Goal: Task Accomplishment & Management: Use online tool/utility

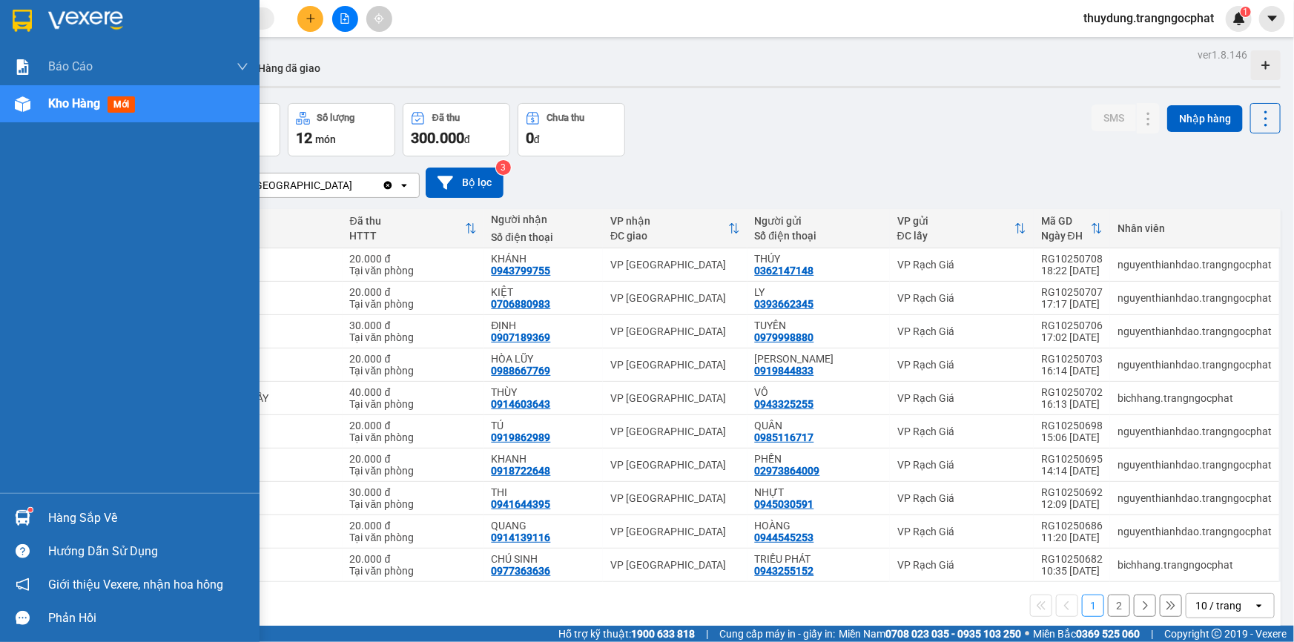
click at [73, 525] on div "Hàng sắp về" at bounding box center [148, 518] width 200 height 22
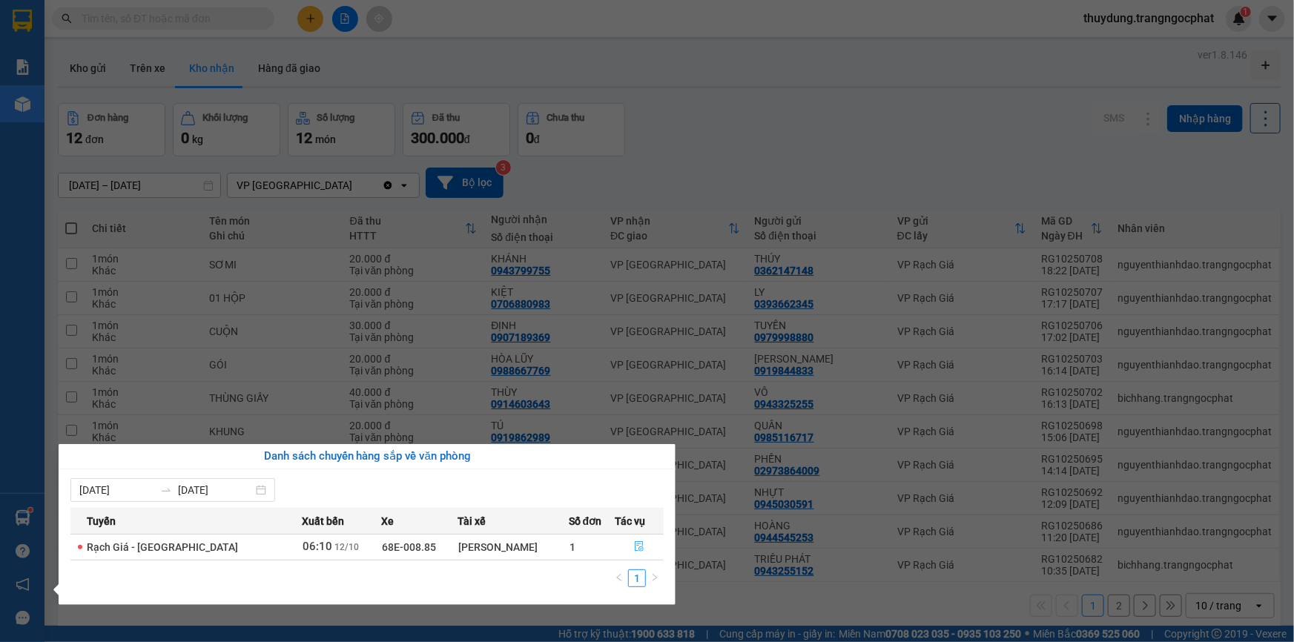
click at [637, 544] on icon "file-done" at bounding box center [639, 546] width 10 height 10
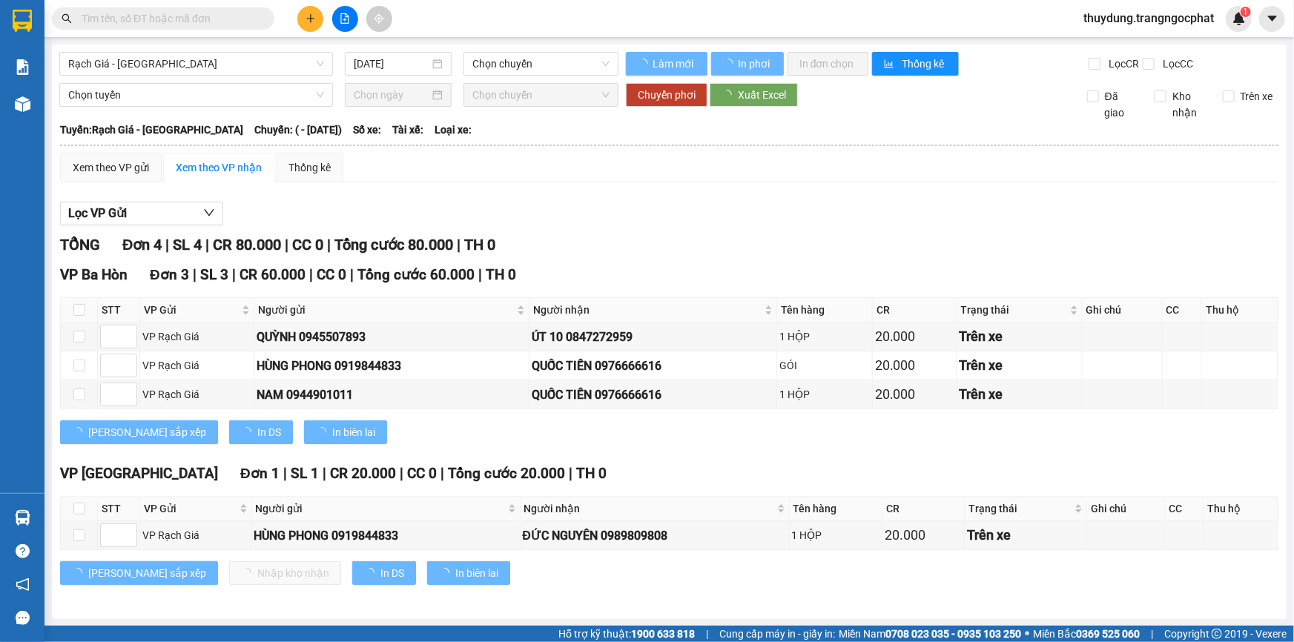
type input "12/10/2025"
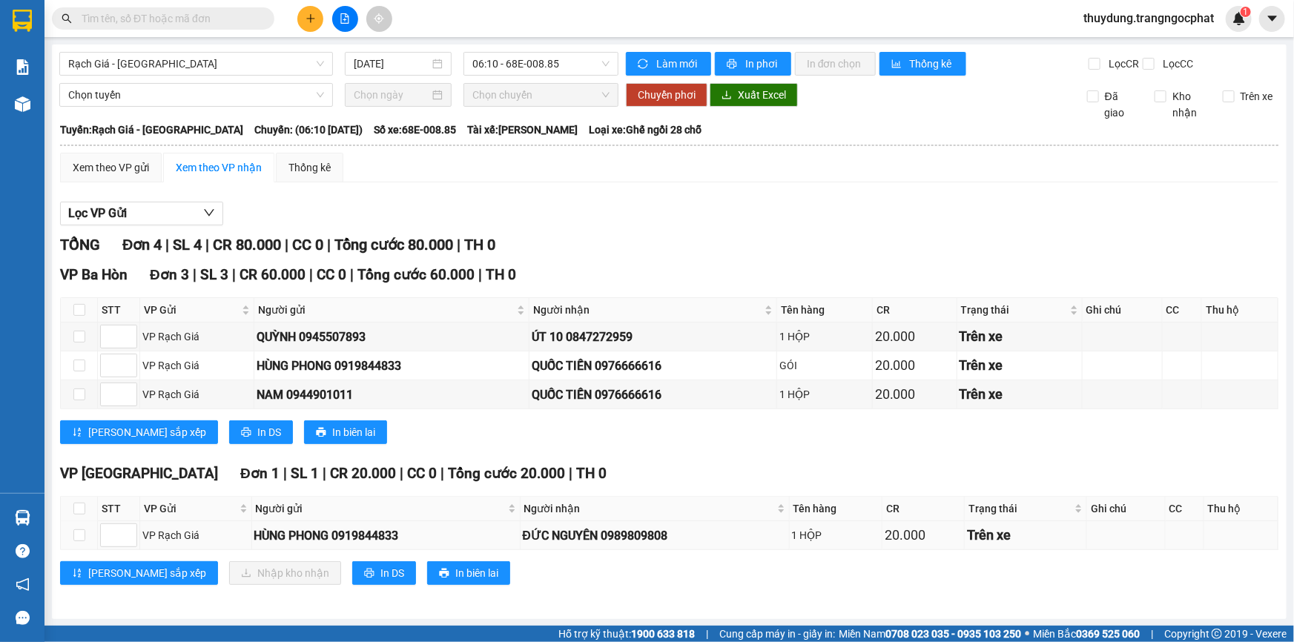
click at [640, 538] on div "ĐỨC NGUYÊN 0989809808" at bounding box center [655, 535] width 264 height 19
copy div "0989809808"
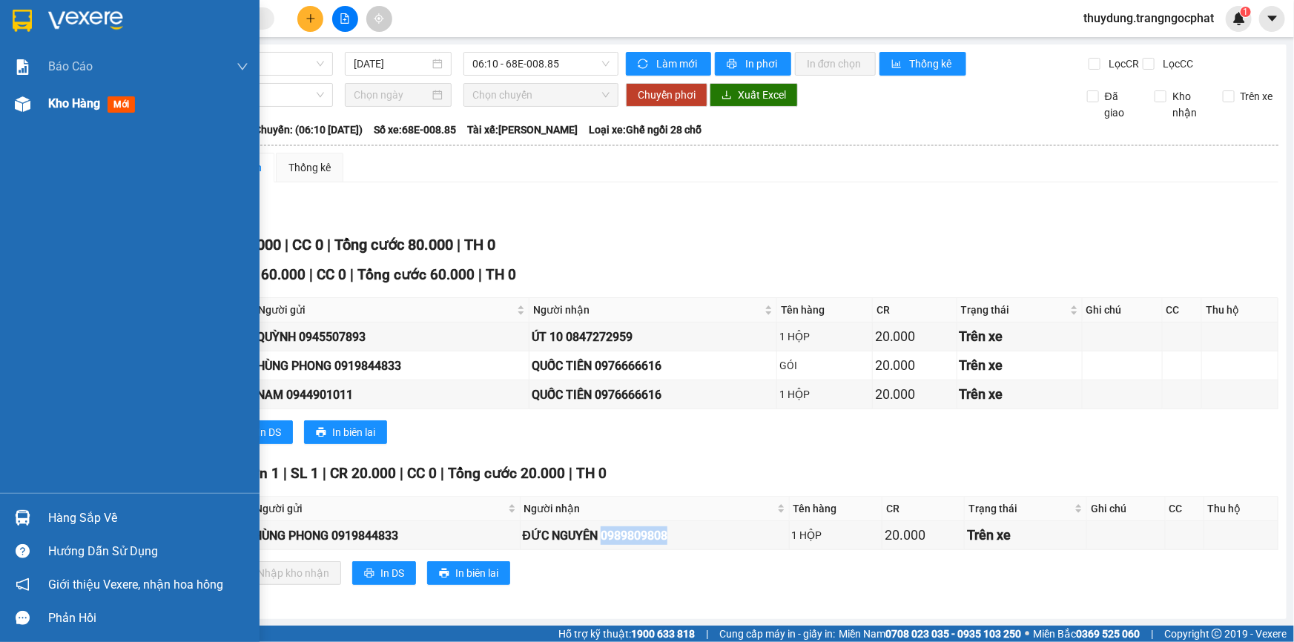
click at [130, 99] on span "mới" at bounding box center [120, 104] width 27 height 16
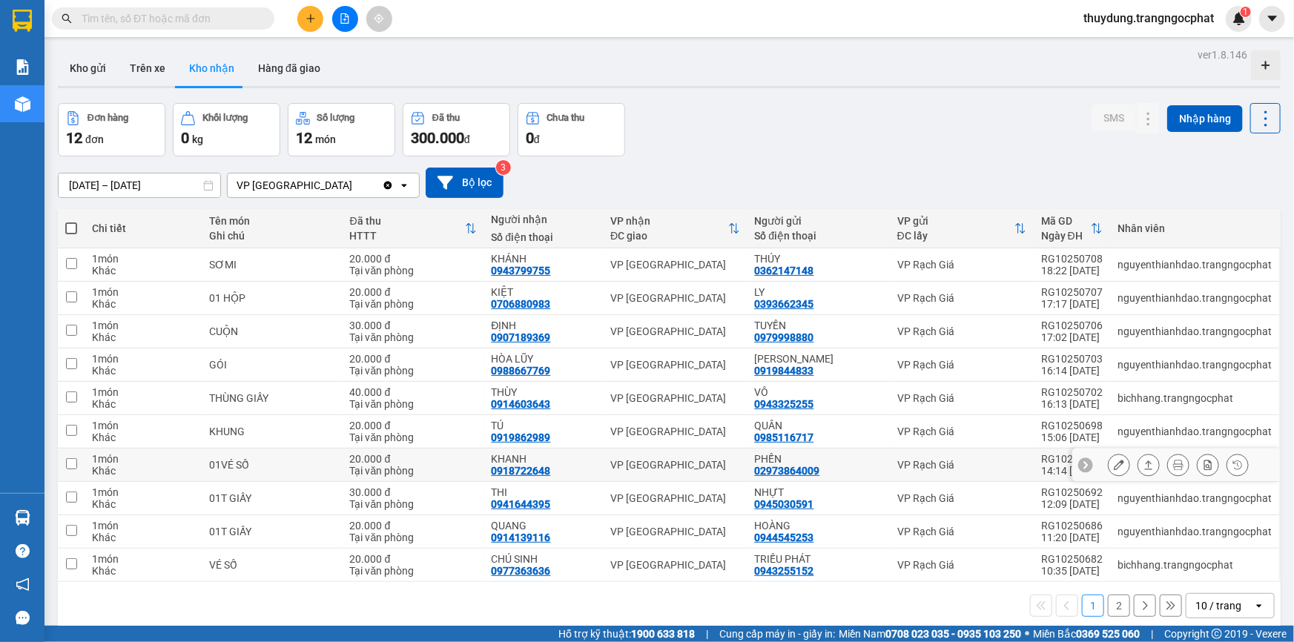
click at [1143, 463] on icon at bounding box center [1148, 465] width 10 height 10
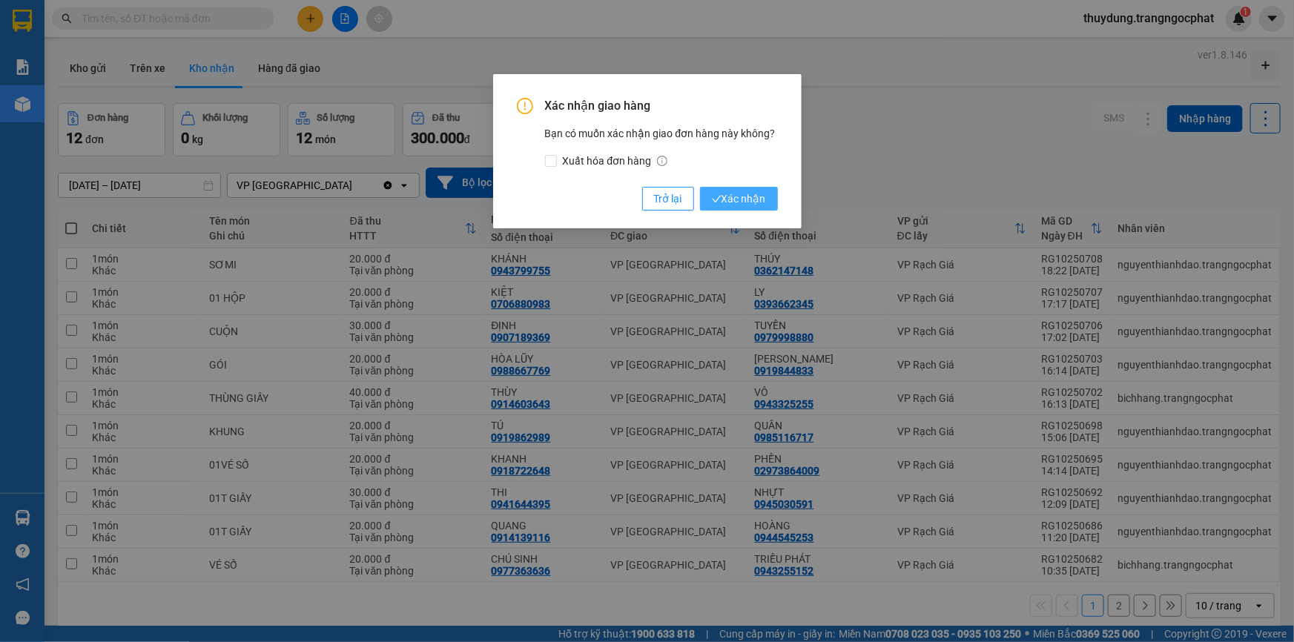
click at [759, 189] on button "Xác nhận" at bounding box center [739, 199] width 78 height 24
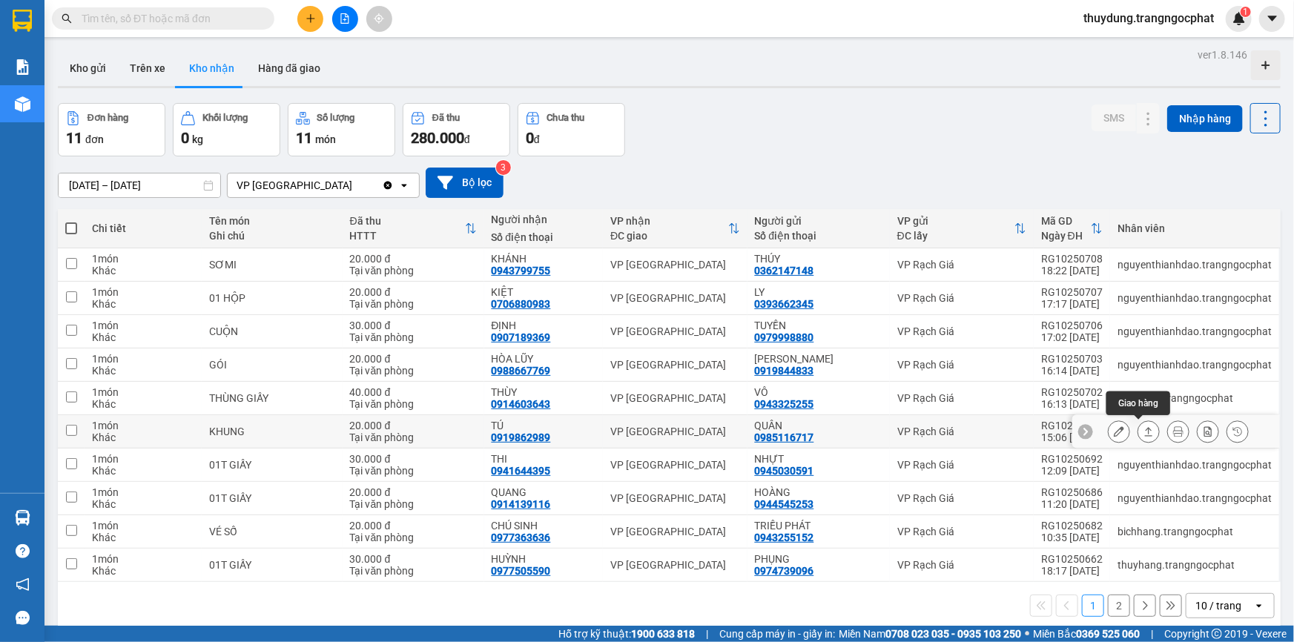
click at [1143, 430] on icon at bounding box center [1148, 431] width 10 height 10
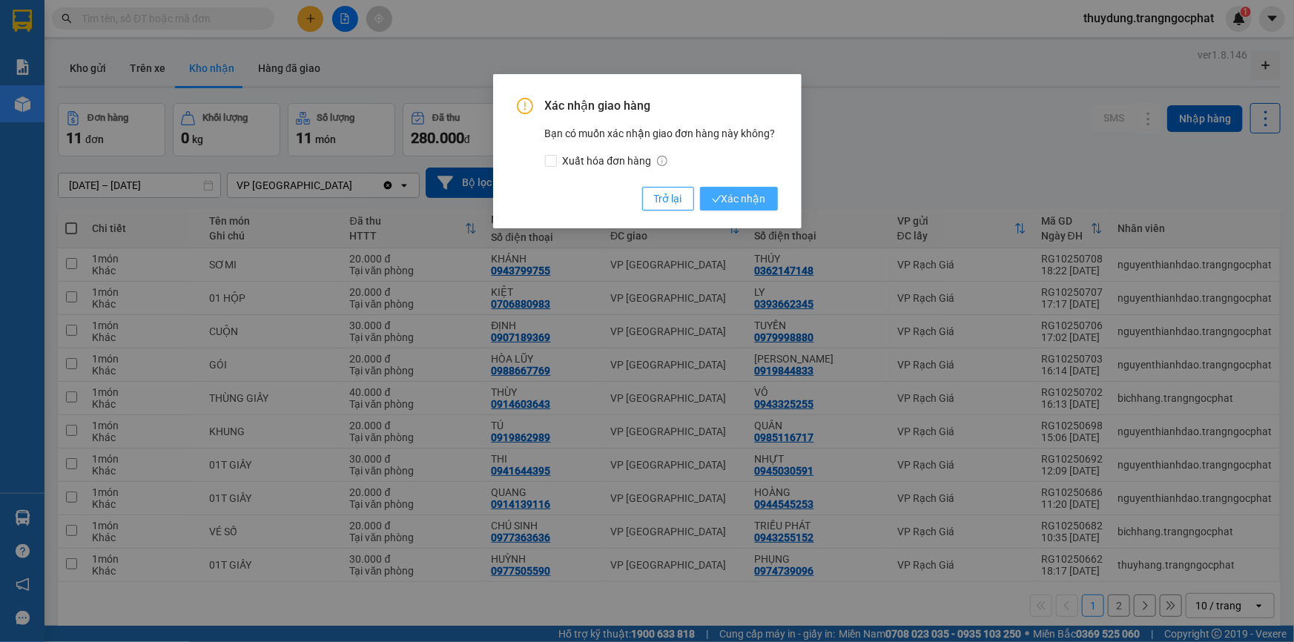
click at [742, 199] on span "Xác nhận" at bounding box center [739, 199] width 54 height 16
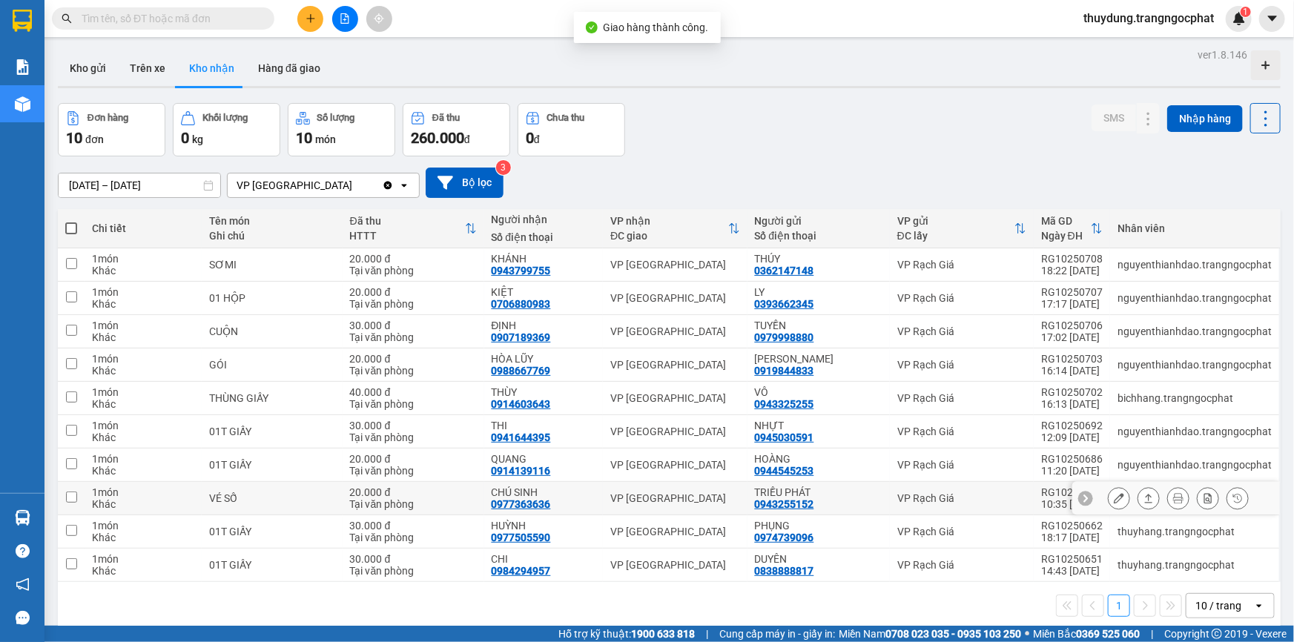
scroll to position [67, 0]
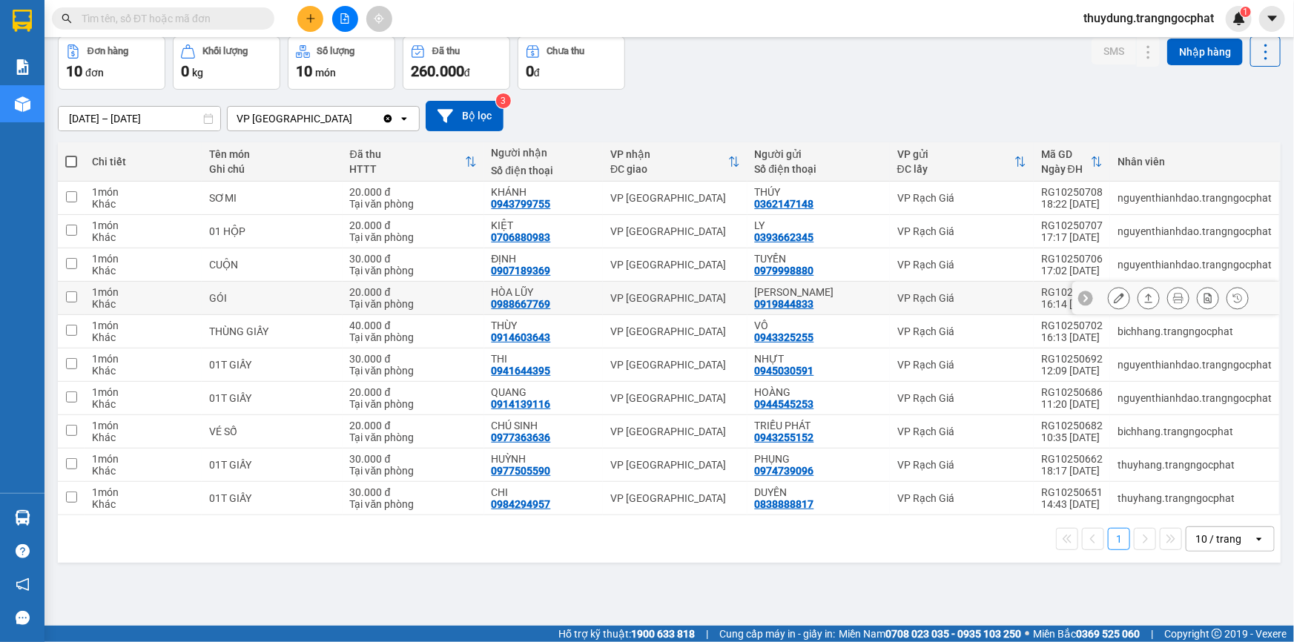
click at [1145, 301] on icon at bounding box center [1149, 298] width 8 height 9
click at [1143, 300] on icon at bounding box center [1148, 298] width 10 height 10
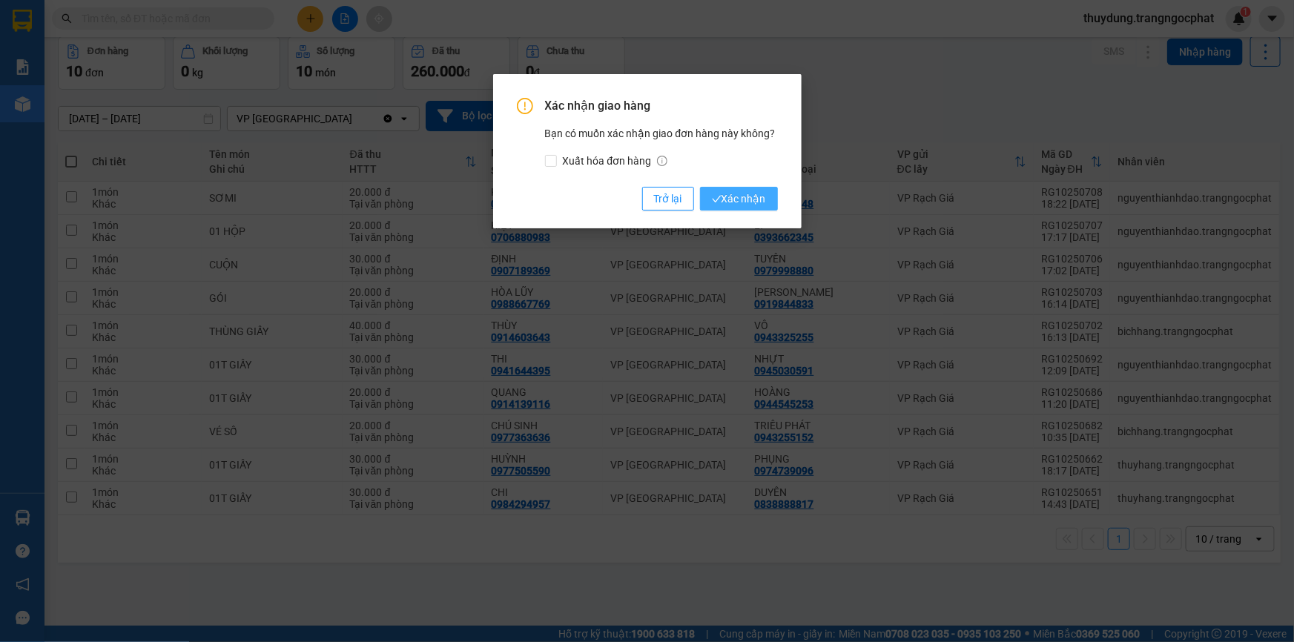
click at [765, 200] on span "Xác nhận" at bounding box center [739, 199] width 54 height 16
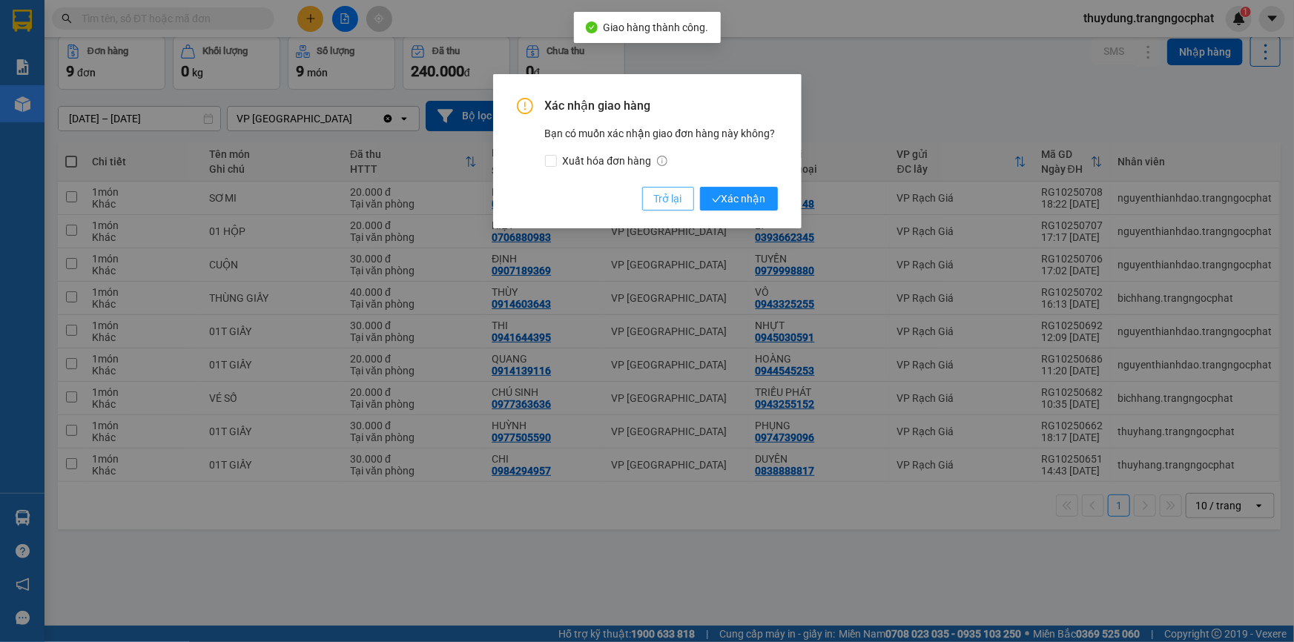
click at [666, 191] on span "Trở lại" at bounding box center [668, 199] width 28 height 16
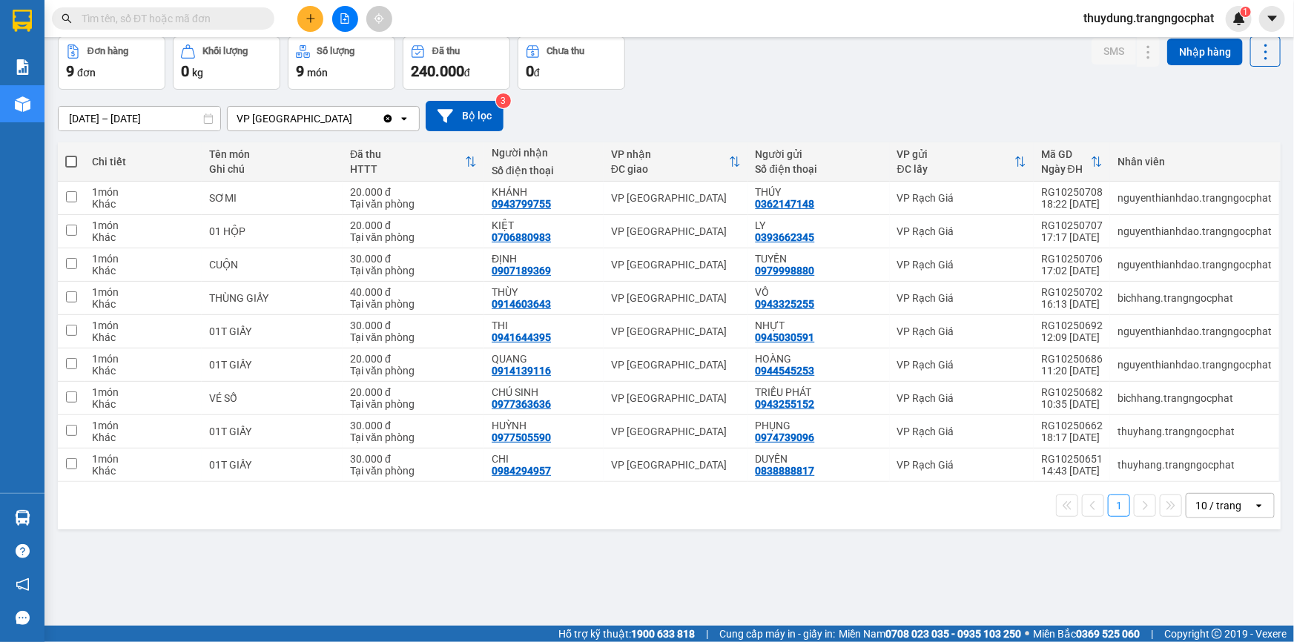
click at [268, 119] on div "VP [GEOGRAPHIC_DATA]" at bounding box center [294, 118] width 116 height 15
click at [407, 117] on icon "open" at bounding box center [404, 119] width 12 height 12
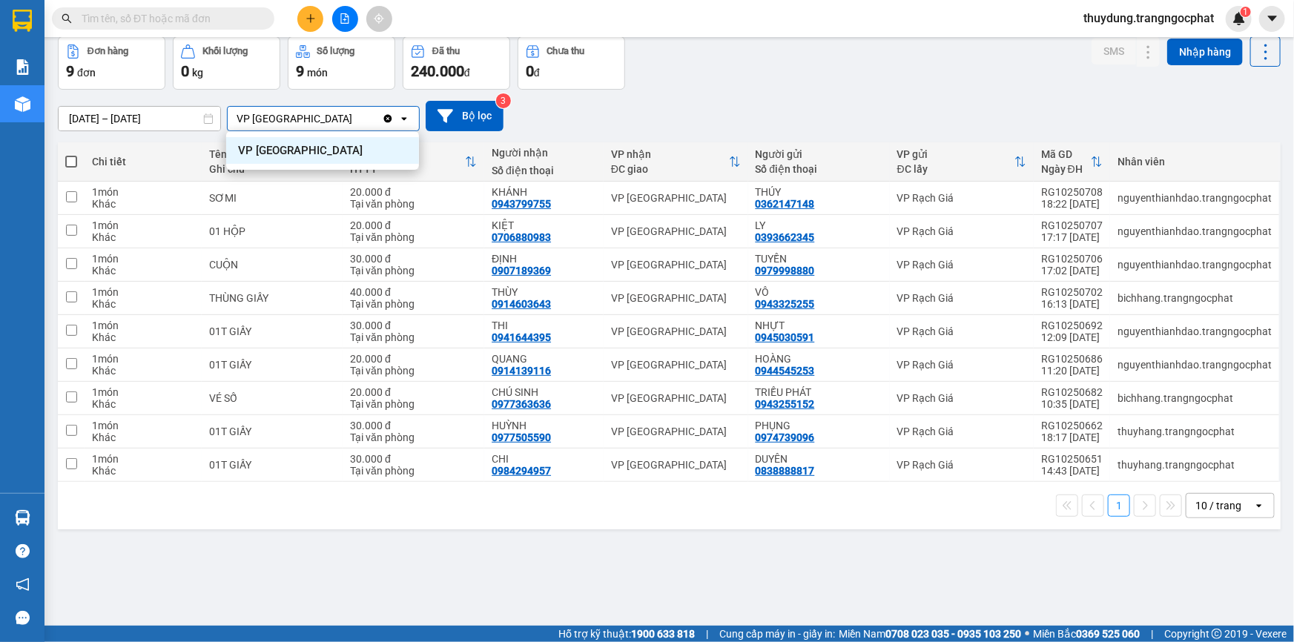
click at [407, 117] on icon "open" at bounding box center [404, 119] width 12 height 12
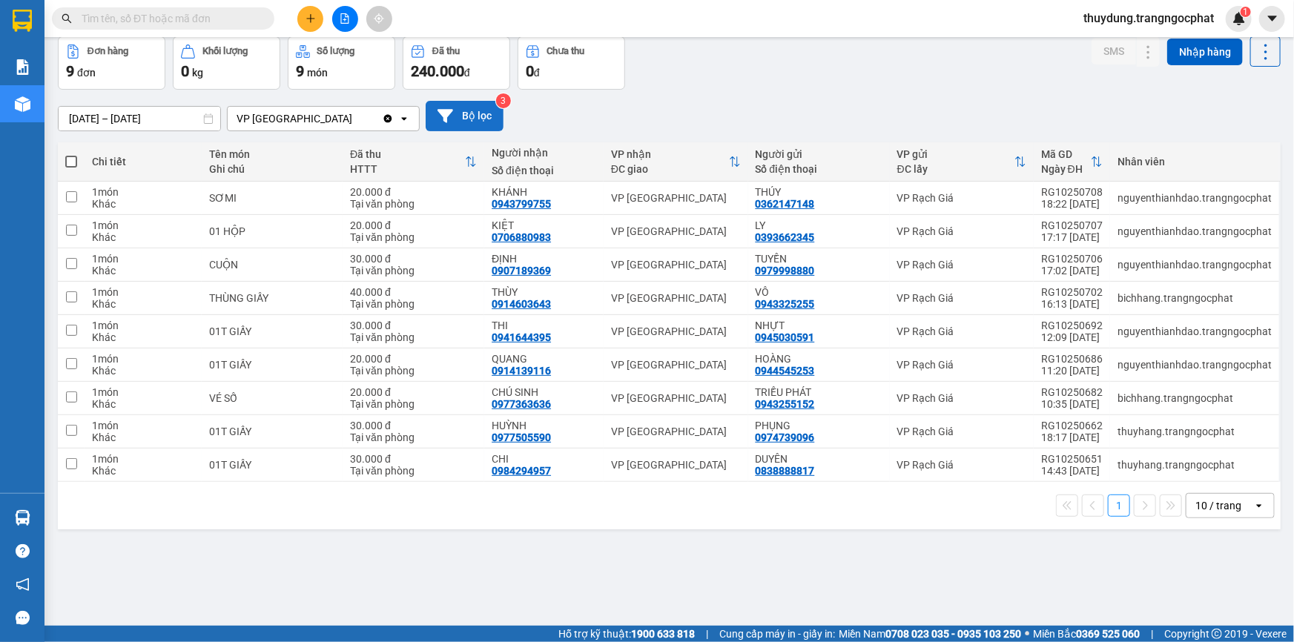
click at [484, 116] on button "Bộ lọc" at bounding box center [464, 116] width 78 height 30
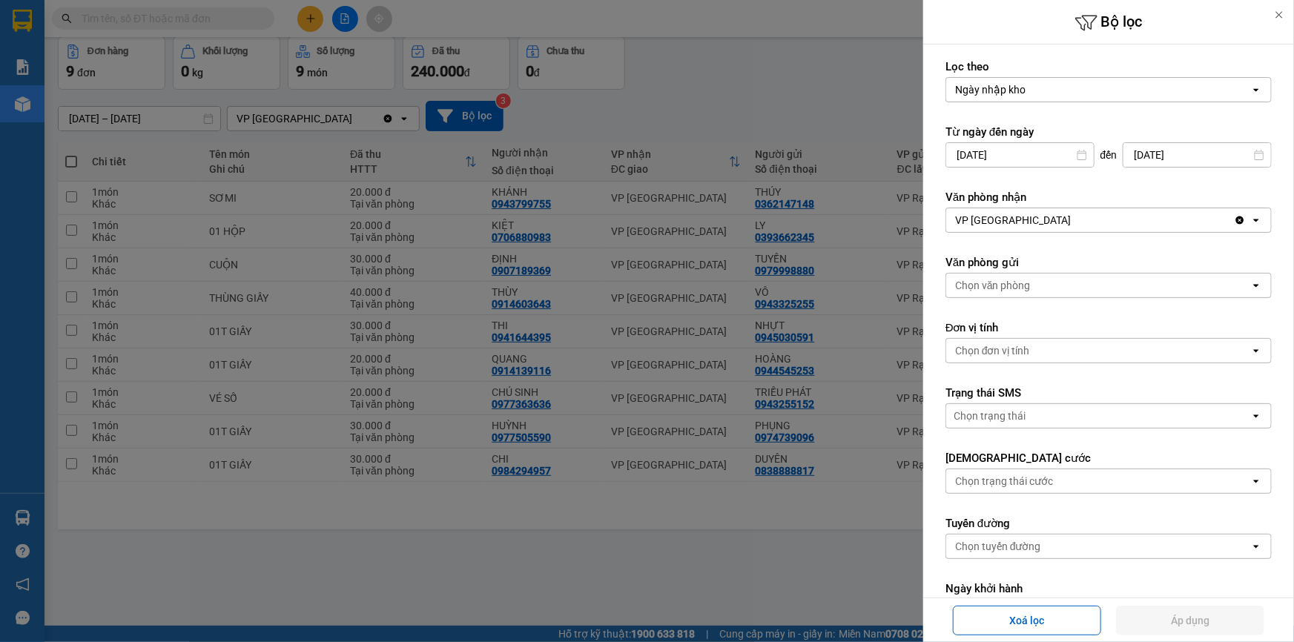
click at [628, 96] on div at bounding box center [647, 321] width 1294 height 642
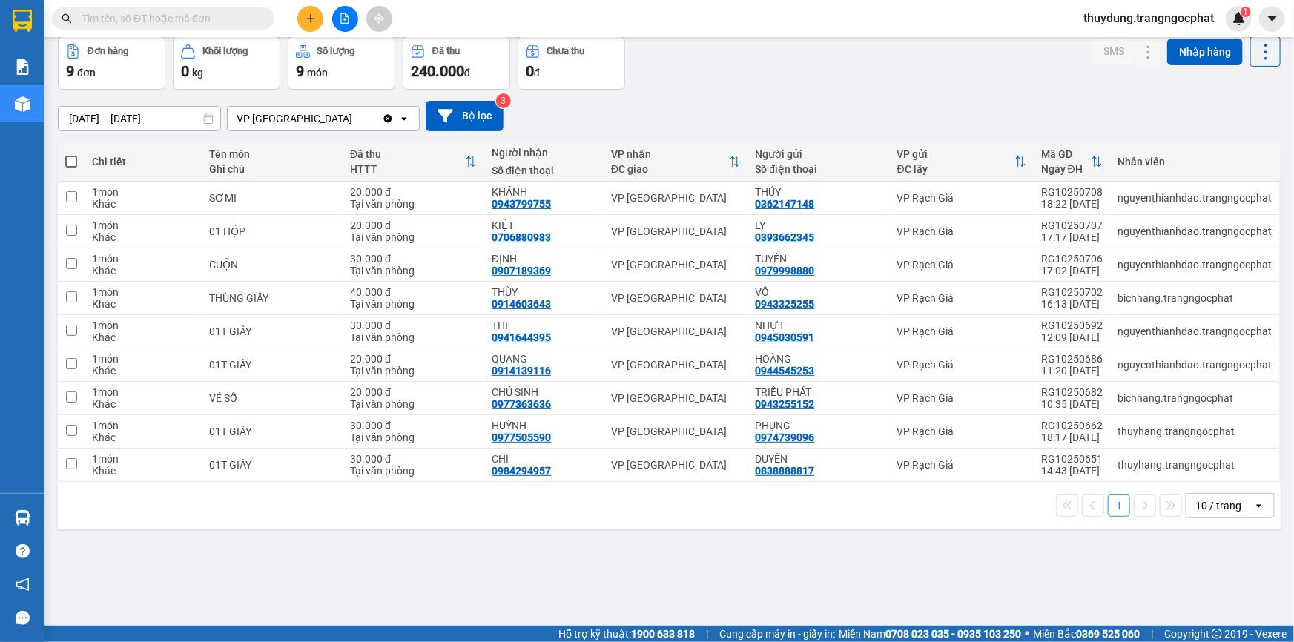
scroll to position [0, 0]
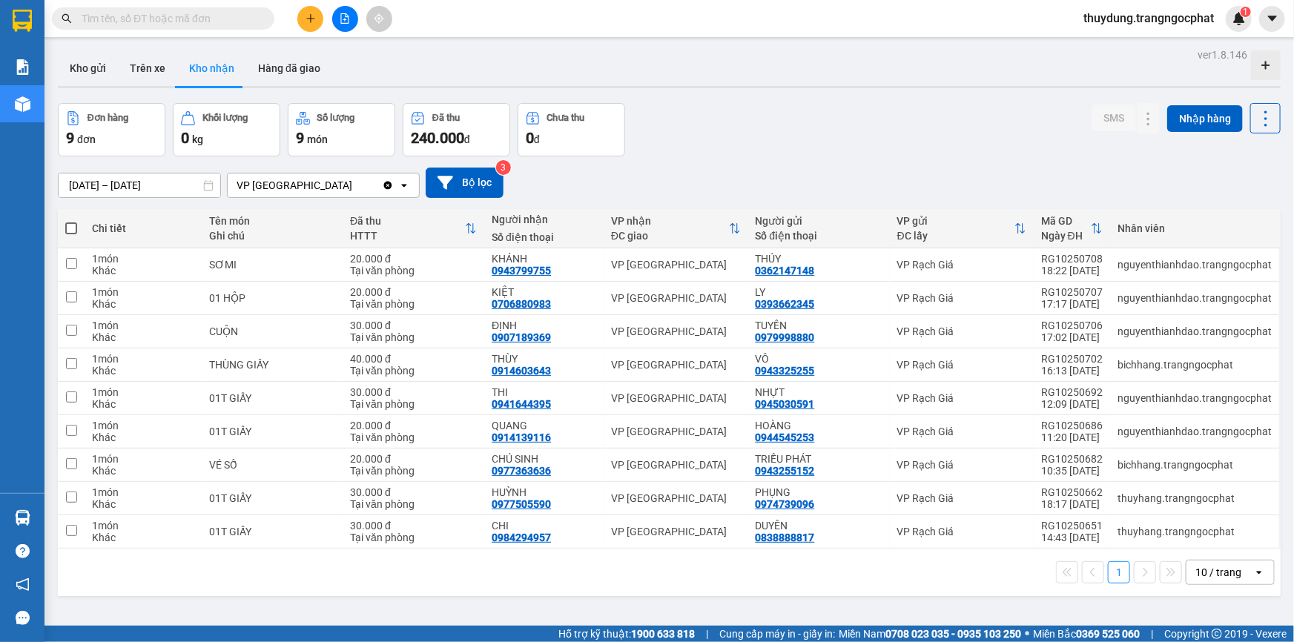
click at [130, 138] on div "9 đơn" at bounding box center [111, 137] width 91 height 21
click at [455, 119] on div "Đã thu" at bounding box center [445, 118] width 27 height 10
click at [94, 67] on button "Kho gửi" at bounding box center [88, 68] width 60 height 36
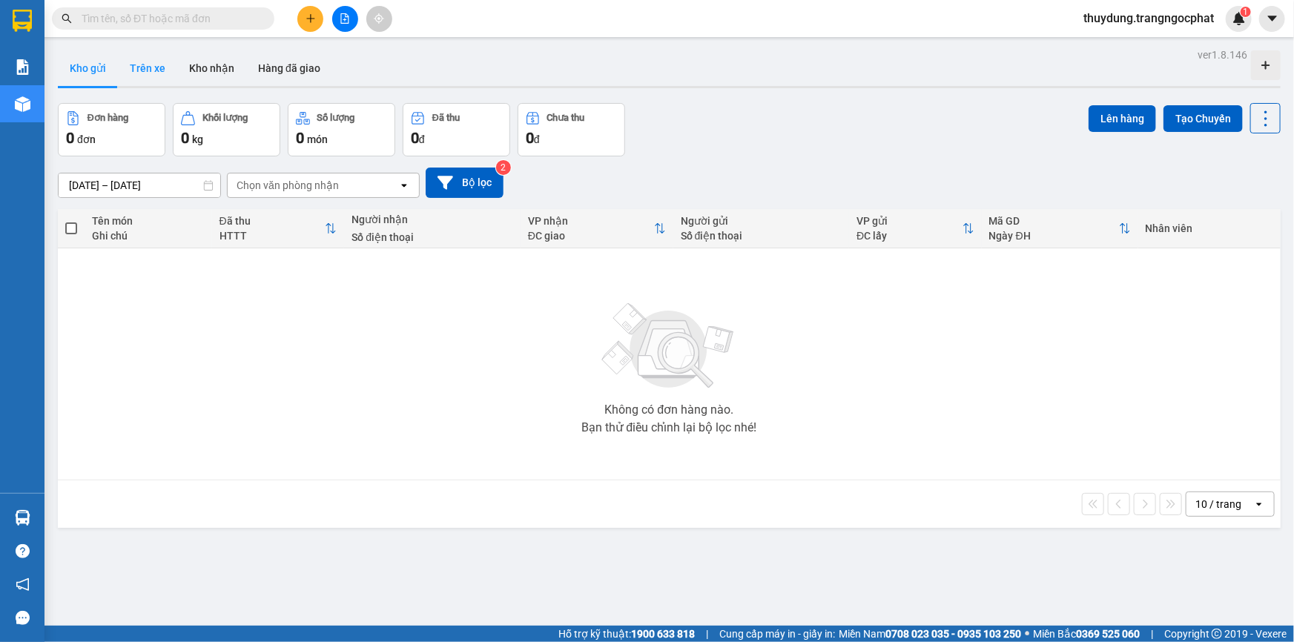
click at [156, 68] on button "Trên xe" at bounding box center [147, 68] width 59 height 36
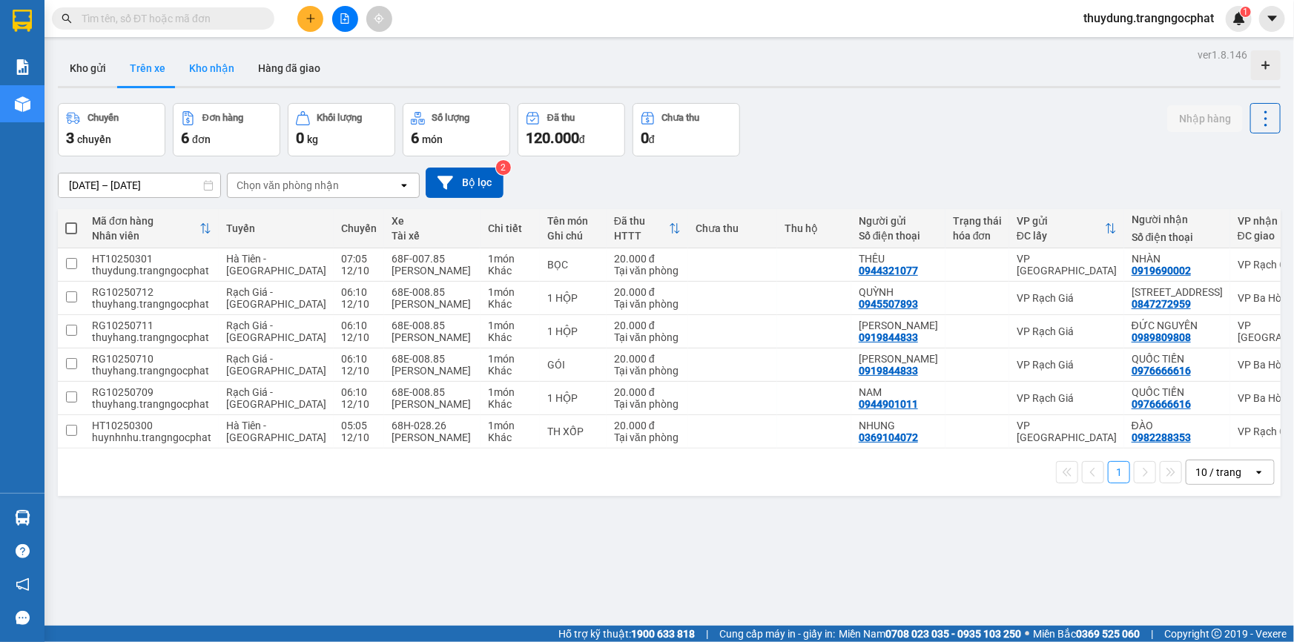
click at [193, 67] on button "Kho nhận" at bounding box center [211, 68] width 69 height 36
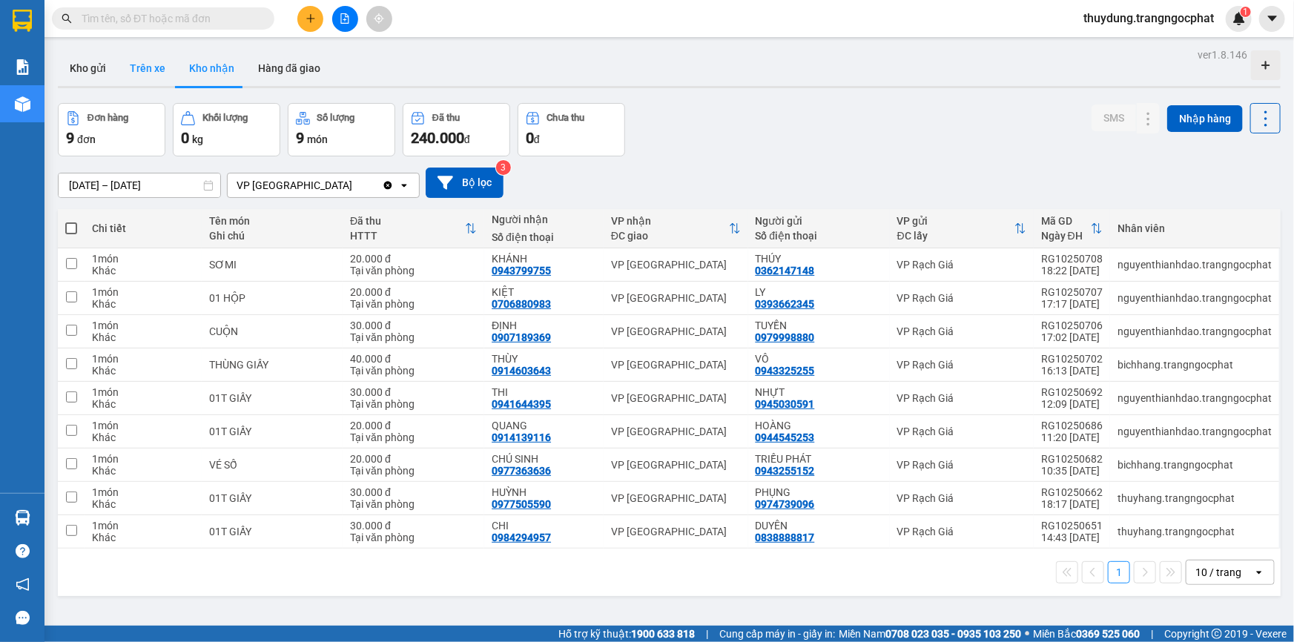
click at [152, 68] on button "Trên xe" at bounding box center [147, 68] width 59 height 36
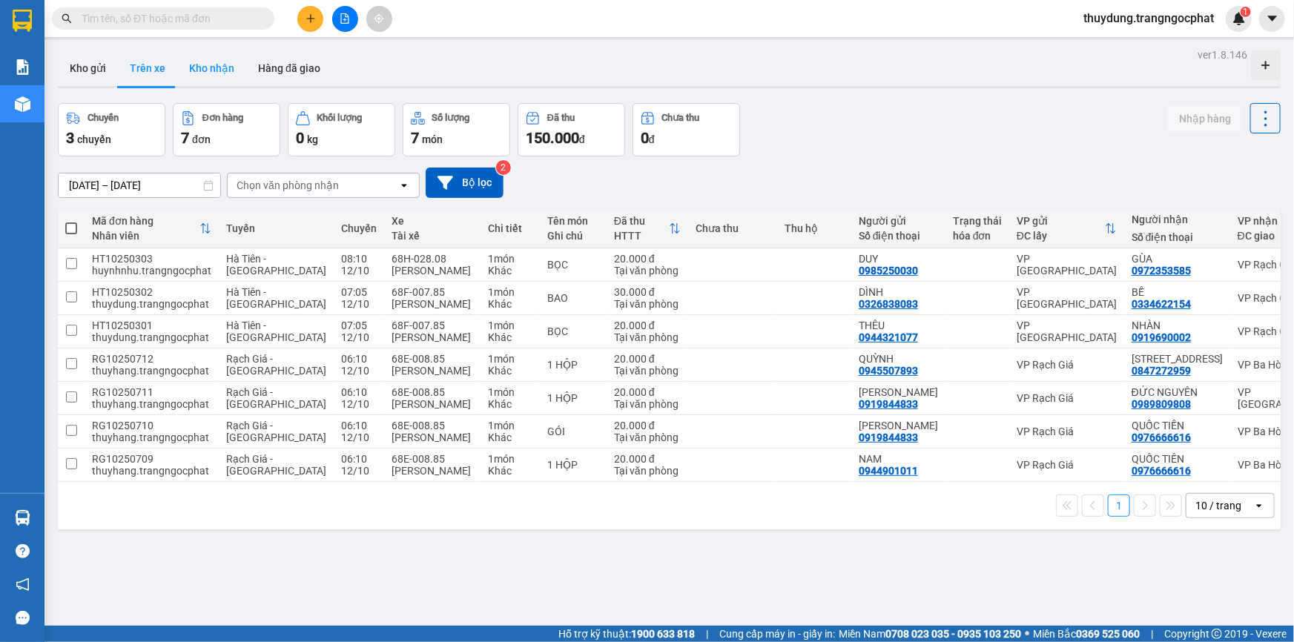
click at [213, 69] on button "Kho nhận" at bounding box center [211, 68] width 69 height 36
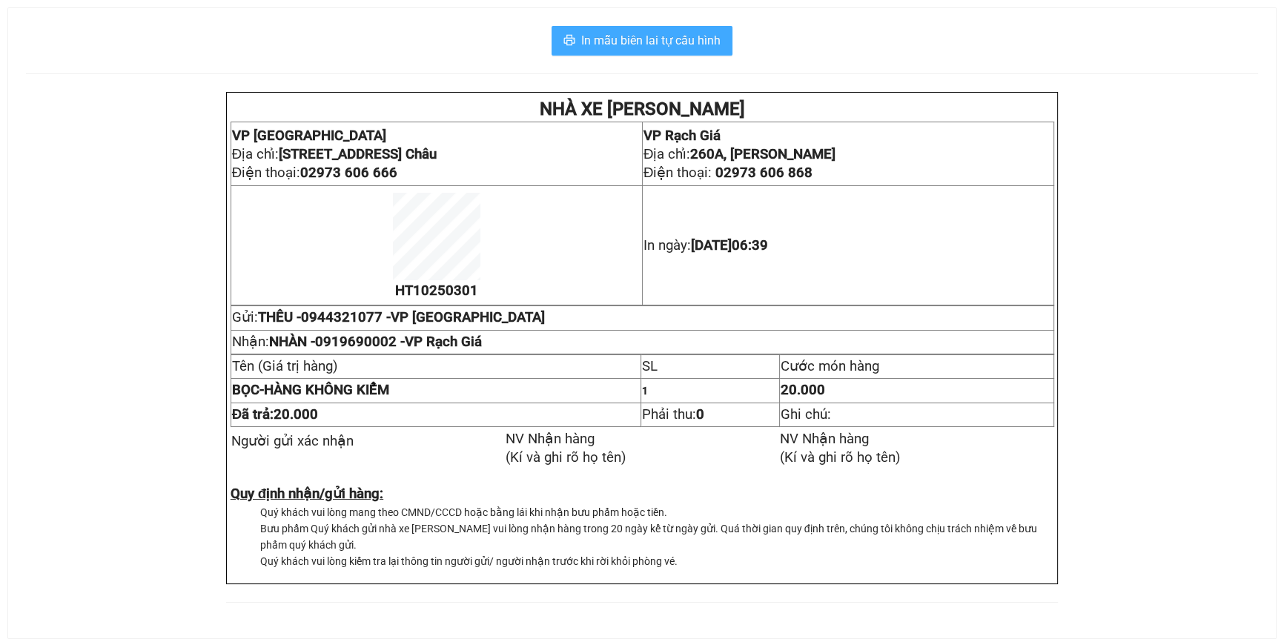
click at [698, 38] on span "In mẫu biên lai tự cấu hình" at bounding box center [650, 40] width 139 height 19
click at [709, 50] on span "In mẫu biên lai tự cấu hình" at bounding box center [650, 40] width 139 height 19
click at [702, 36] on span "In mẫu biên lai tự cấu hình" at bounding box center [650, 40] width 139 height 19
